Goal: Task Accomplishment & Management: Complete application form

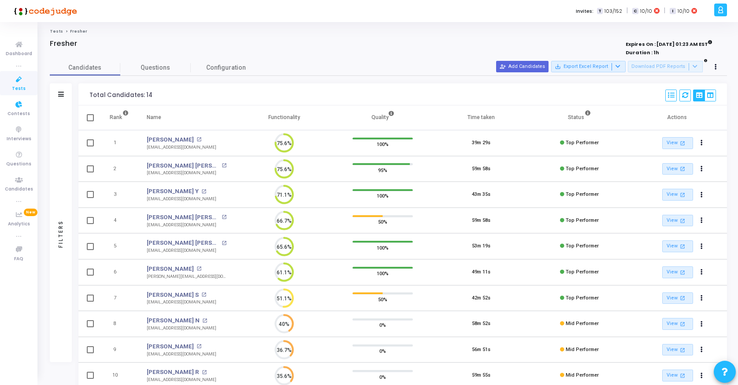
click at [17, 82] on icon at bounding box center [19, 79] width 19 height 11
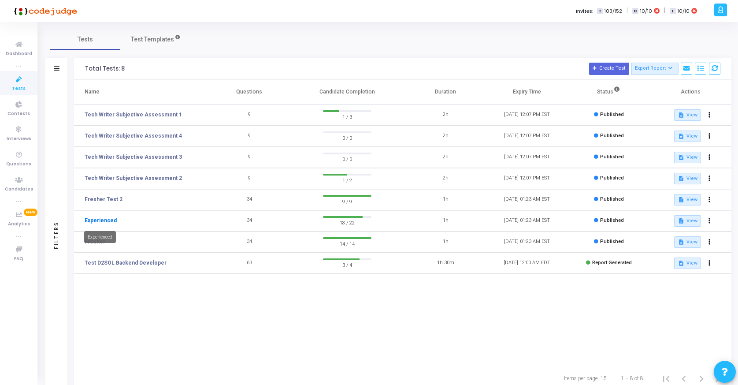
click at [101, 221] on link "Experienced" at bounding box center [101, 220] width 32 height 8
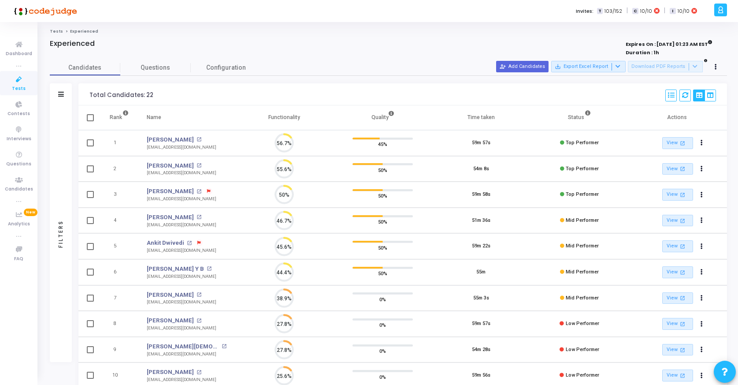
scroll to position [4, 4]
click at [528, 67] on button "person_add_alt Add Candidates" at bounding box center [522, 66] width 52 height 11
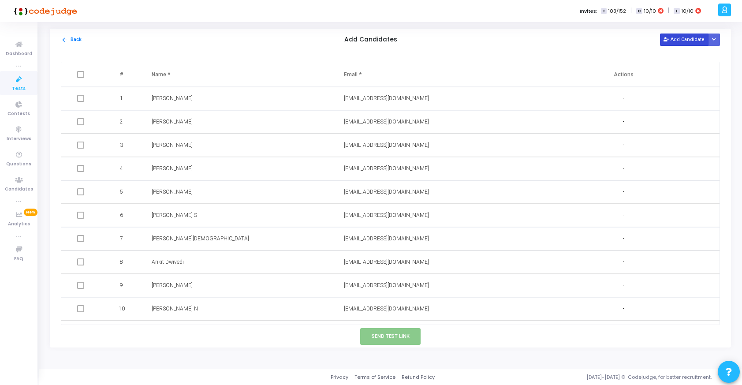
click at [682, 40] on button "Add Candidate" at bounding box center [684, 39] width 48 height 12
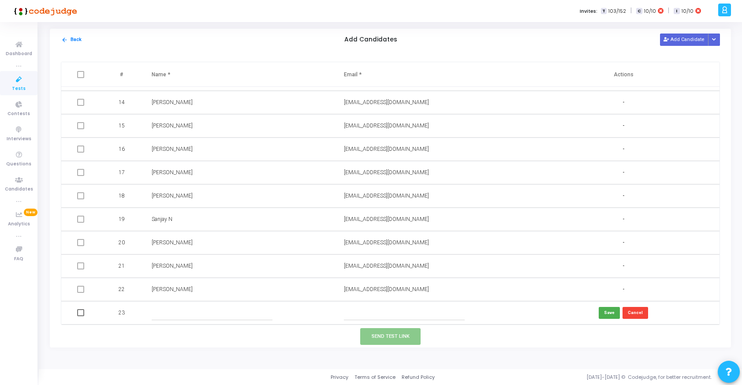
click at [355, 318] on input "text" at bounding box center [404, 312] width 121 height 15
paste input "[EMAIL_ADDRESS][DOMAIN_NAME]"
type input "[EMAIL_ADDRESS][DOMAIN_NAME]"
click at [231, 319] on input "text" at bounding box center [212, 312] width 121 height 15
paste input "ramasheshasharma1710gmailcom"
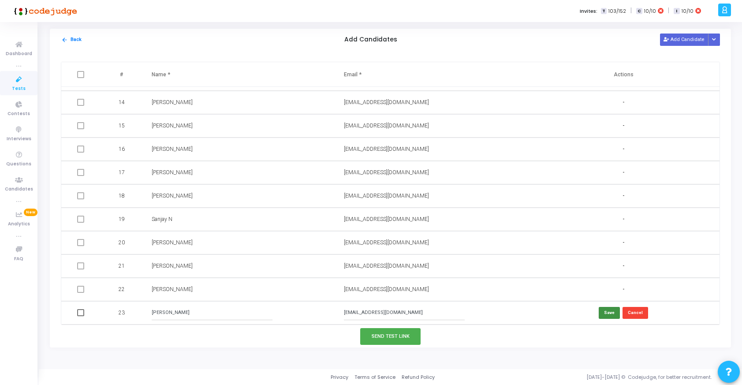
type input "[PERSON_NAME]"
click at [602, 311] on button "Save" at bounding box center [608, 313] width 21 height 12
click at [84, 312] on span at bounding box center [80, 312] width 7 height 7
click at [81, 316] on input "checkbox" at bounding box center [80, 316] width 0 height 0
checkbox input "true"
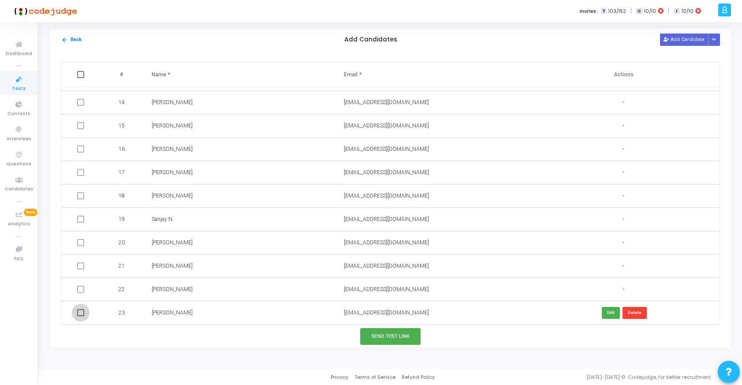
checkbox input "true"
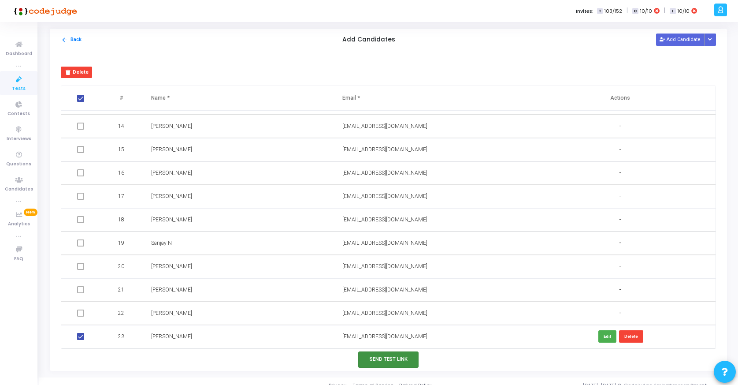
click at [399, 357] on button "Send Test Link" at bounding box center [388, 359] width 61 height 16
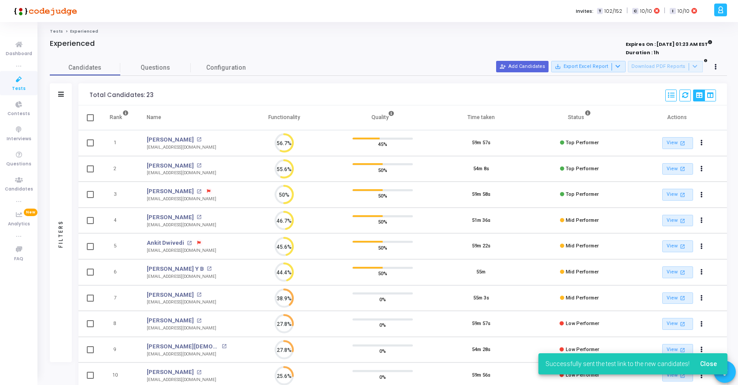
click at [19, 78] on icon at bounding box center [19, 79] width 19 height 11
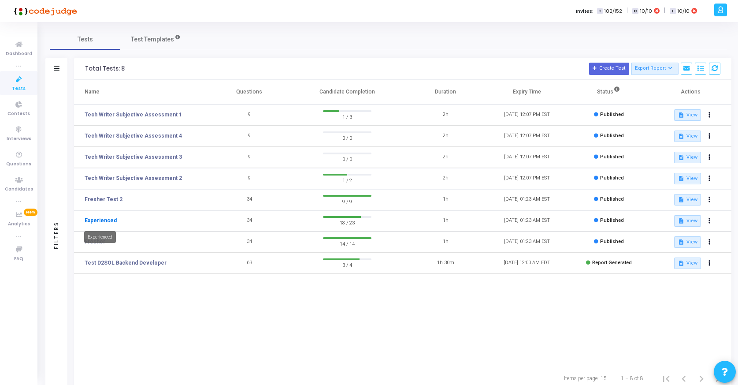
click at [93, 217] on link "Experienced" at bounding box center [101, 220] width 32 height 8
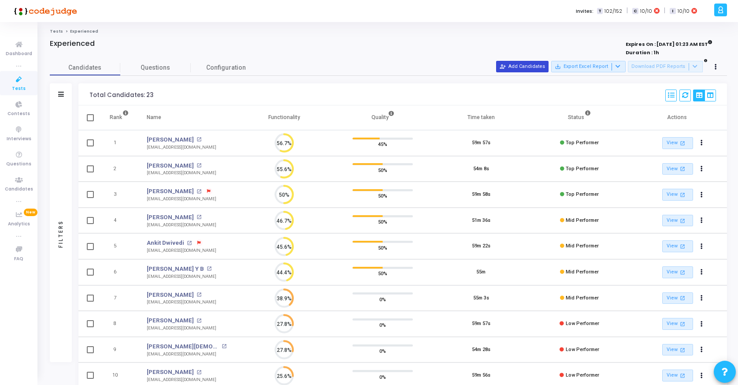
click at [539, 67] on button "person_add_alt Add Candidates" at bounding box center [522, 66] width 52 height 11
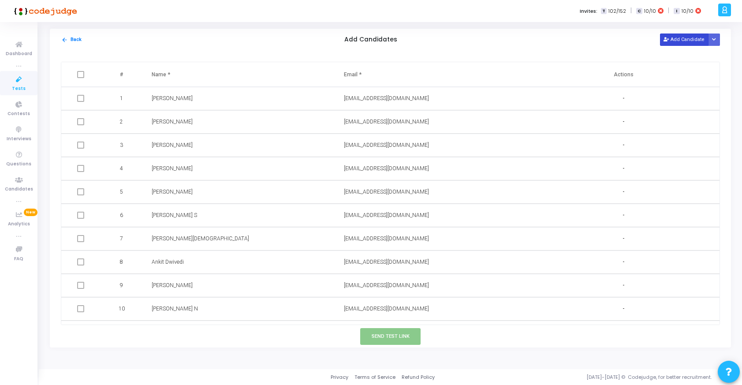
click at [684, 41] on button "Add Candidate" at bounding box center [684, 39] width 48 height 12
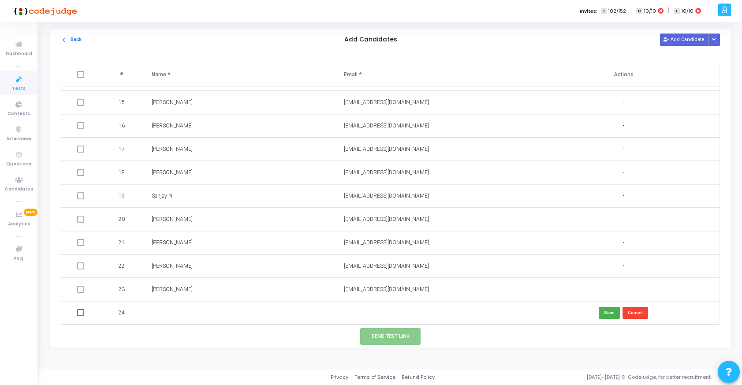
click at [386, 310] on input "text" at bounding box center [404, 312] width 121 height 15
paste input "[EMAIL_ADDRESS][DOMAIN_NAME]"
type input "[EMAIL_ADDRESS][DOMAIN_NAME]"
click at [245, 318] on input "text" at bounding box center [212, 312] width 121 height 15
type input "[PERSON_NAME] G"
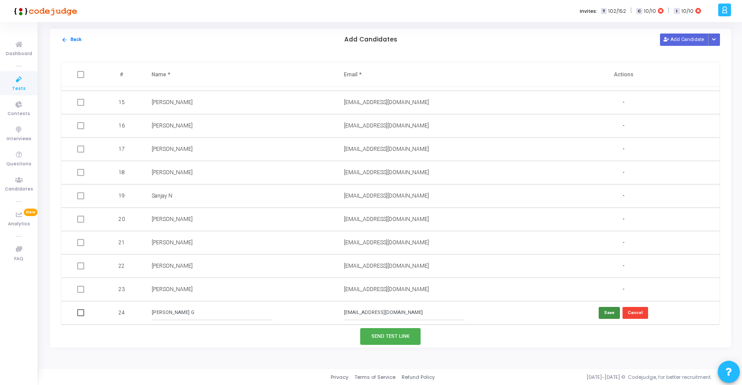
click at [608, 313] on button "Save" at bounding box center [608, 313] width 21 height 12
click at [193, 308] on div "[PERSON_NAME] G" at bounding box center [238, 312] width 173 height 8
click at [193, 312] on div "[PERSON_NAME] G" at bounding box center [238, 312] width 173 height 8
click at [63, 41] on mat-icon "arrow_back" at bounding box center [64, 40] width 7 height 7
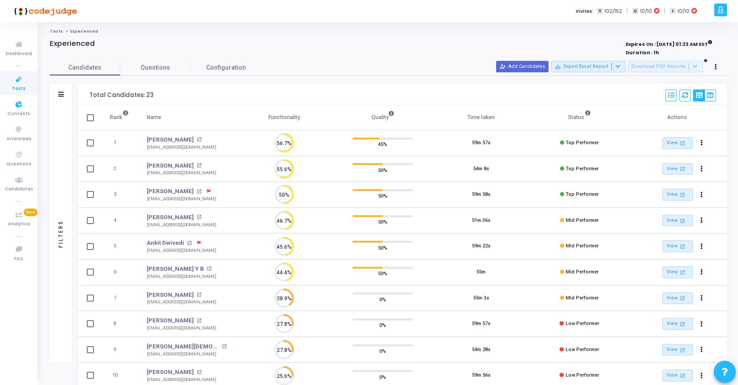
click at [16, 79] on icon at bounding box center [19, 79] width 19 height 11
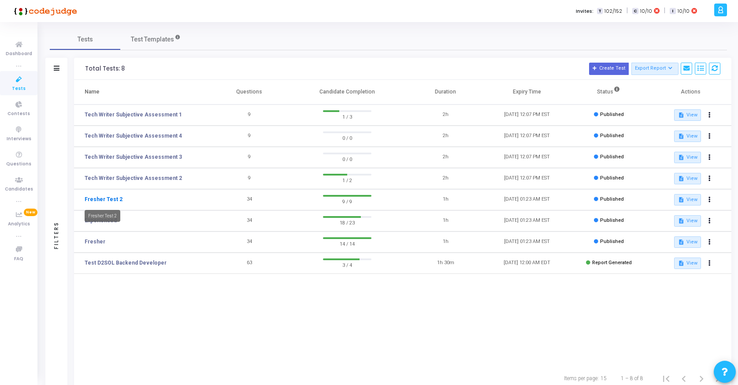
click at [104, 200] on link "Fresher Test 2" at bounding box center [104, 199] width 38 height 8
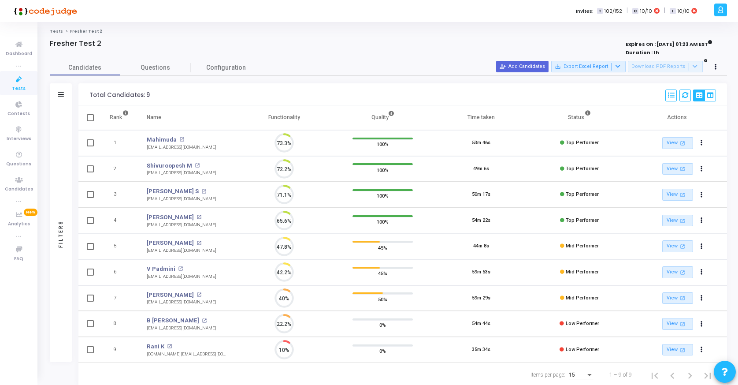
scroll to position [19, 22]
click at [543, 62] on button "person_add_alt Add Candidates" at bounding box center [522, 66] width 52 height 11
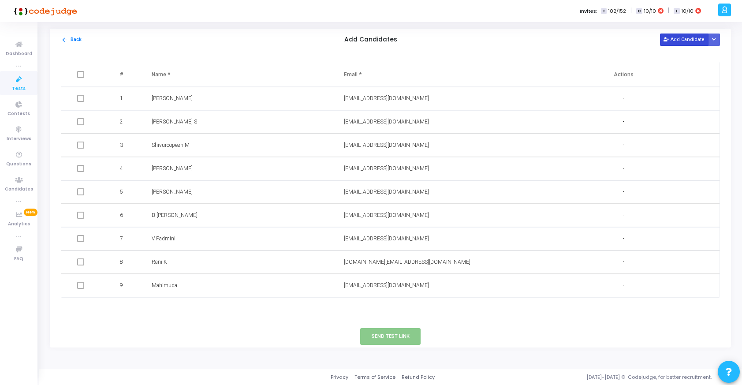
click at [681, 37] on button "Add Candidate" at bounding box center [684, 39] width 48 height 12
click at [399, 315] on input "text" at bounding box center [404, 308] width 121 height 15
paste input "[EMAIL_ADDRESS][DOMAIN_NAME] <[EMAIL_ADDRESS][DOMAIN_NAME]>"
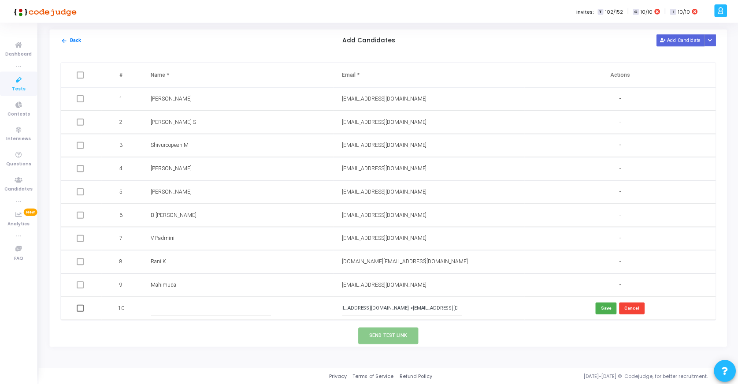
scroll to position [0, 0]
drag, startPoint x: 397, startPoint y: 310, endPoint x: 330, endPoint y: 307, distance: 66.6
click at [330, 307] on tr "10 [EMAIL_ADDRESS][DOMAIN_NAME] <[EMAIL_ADDRESS][DOMAIN_NAME]> Save Cancel" at bounding box center [390, 308] width 658 height 23
click at [421, 309] on input "[EMAIL_ADDRESS][DOMAIN_NAME]>" at bounding box center [404, 308] width 121 height 15
type input "[EMAIL_ADDRESS][DOMAIN_NAME]"
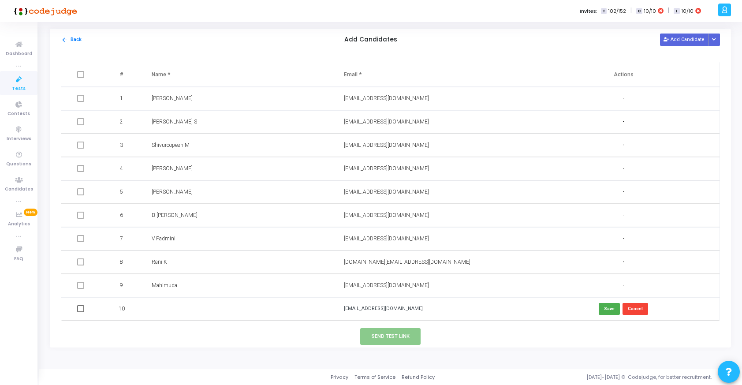
click at [190, 305] on input "text" at bounding box center [212, 308] width 121 height 15
click at [213, 307] on input "[PERSON_NAME]" at bounding box center [212, 308] width 121 height 15
type input "[PERSON_NAME]"
click at [608, 308] on button "Save" at bounding box center [608, 309] width 21 height 12
click at [81, 307] on span at bounding box center [80, 308] width 7 height 7
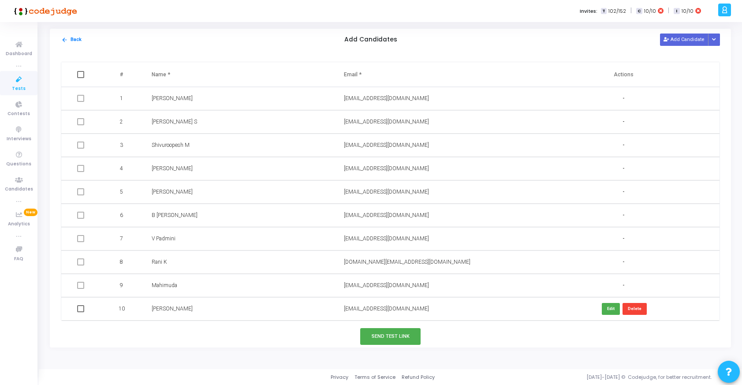
click at [81, 312] on input "checkbox" at bounding box center [80, 312] width 0 height 0
checkbox input "true"
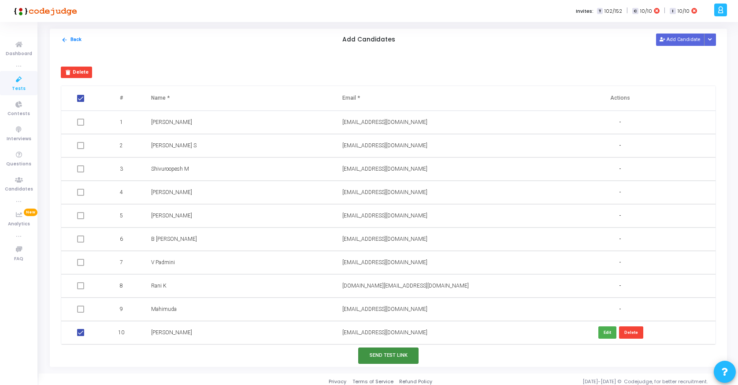
click at [410, 349] on button "Send Test Link" at bounding box center [388, 355] width 61 height 16
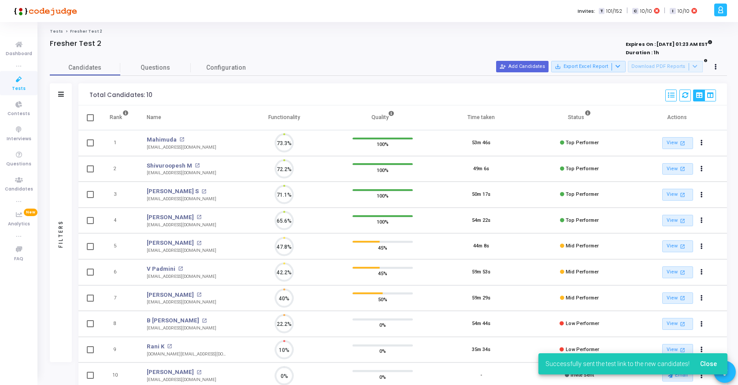
scroll to position [19, 22]
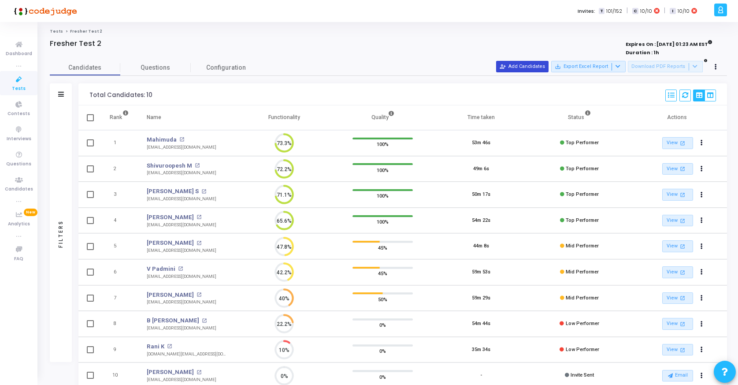
click at [533, 64] on button "person_add_alt Add Candidates" at bounding box center [522, 66] width 52 height 11
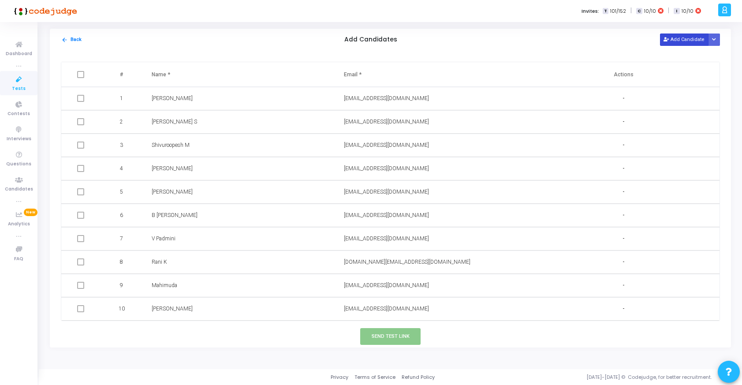
click at [681, 39] on button "Add Candidate" at bounding box center [684, 39] width 48 height 12
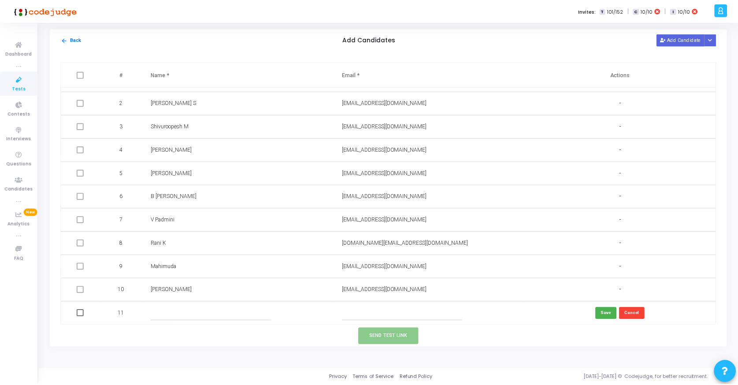
scroll to position [19, 0]
click at [365, 313] on input "text" at bounding box center [404, 312] width 121 height 15
paste input "[EMAIL_ADDRESS][DOMAIN_NAME]"
type input "[EMAIL_ADDRESS][DOMAIN_NAME]"
click at [209, 315] on input "text" at bounding box center [212, 312] width 121 height 15
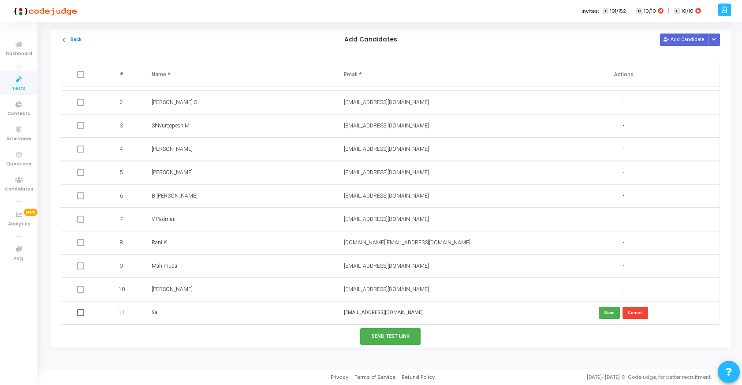
type input "S"
click at [175, 315] on input "text" at bounding box center [212, 312] width 121 height 15
paste input "[PERSON_NAME] Bhistannavar"
type input "[PERSON_NAME] Bhistannavar"
click at [606, 314] on button "Save" at bounding box center [608, 313] width 21 height 12
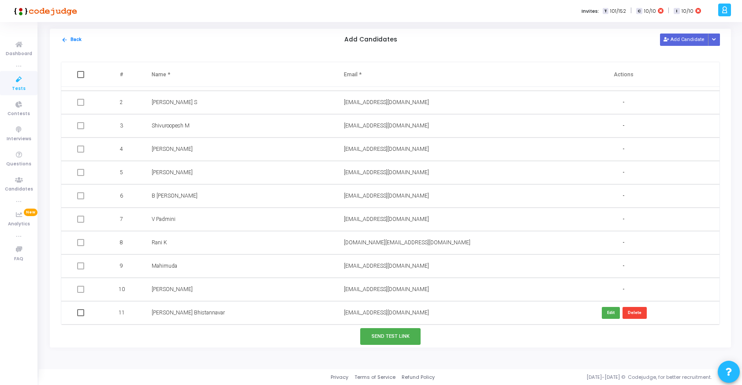
click at [78, 313] on span at bounding box center [80, 312] width 7 height 7
click at [80, 316] on input "checkbox" at bounding box center [80, 316] width 0 height 0
checkbox input "true"
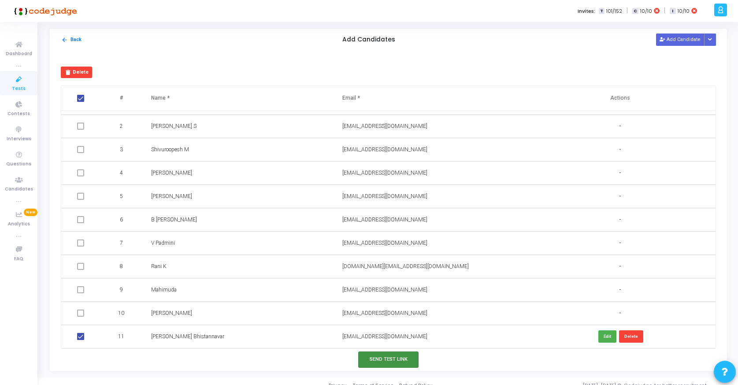
click at [393, 355] on button "Send Test Link" at bounding box center [388, 359] width 61 height 16
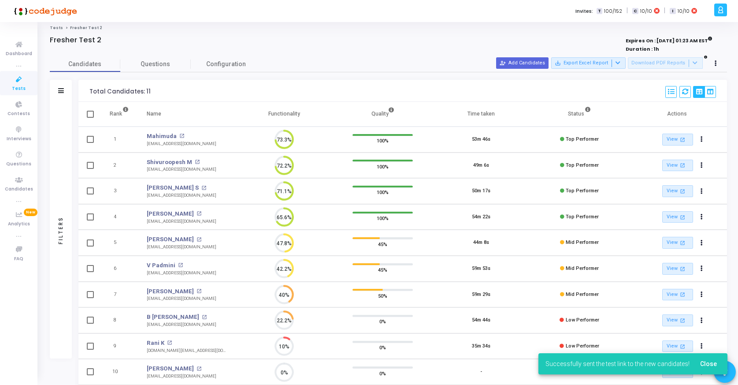
scroll to position [0, 0]
